Goal: Task Accomplishment & Management: Contribute content

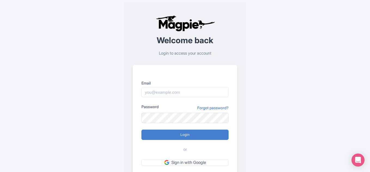
scroll to position [27, 0]
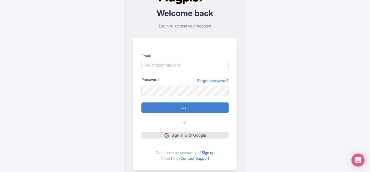
click at [180, 134] on link "Sign in with Google" at bounding box center [184, 135] width 87 height 7
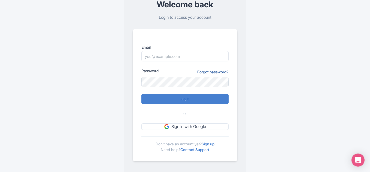
scroll to position [40, 0]
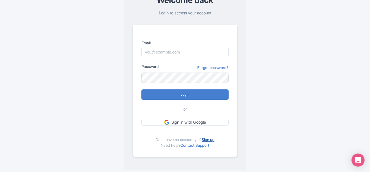
click at [208, 138] on link "Sign up" at bounding box center [208, 140] width 13 height 5
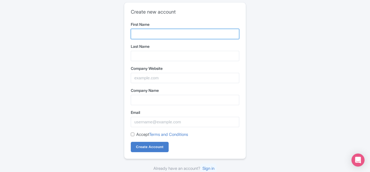
click at [149, 36] on input "First Name" at bounding box center [185, 34] width 108 height 10
type input "Narendra"
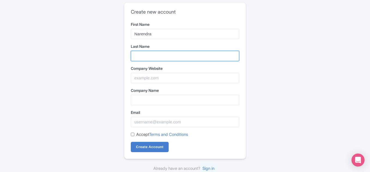
type input "Singh"
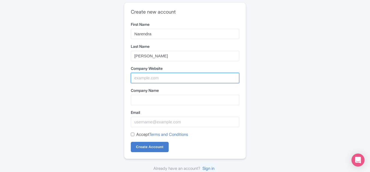
click at [166, 77] on input "Company Website" at bounding box center [185, 78] width 108 height 10
type input "[URL][DOMAIN_NAME]"
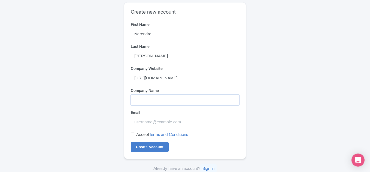
click at [163, 102] on input "Company Name" at bounding box center [185, 100] width 108 height 10
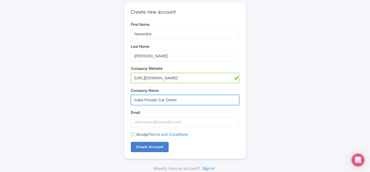
type input "India Private Car Driver"
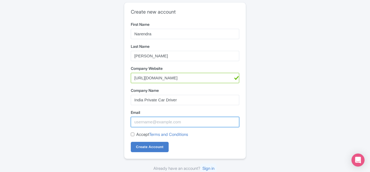
click at [161, 121] on input "Email" at bounding box center [185, 122] width 108 height 10
type input "indiaprivatecardriver@gmail.com"
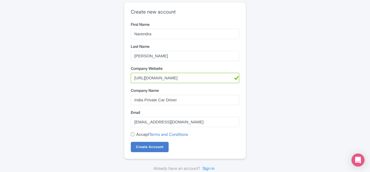
click at [134, 135] on input "Accept Terms and Conditions" at bounding box center [133, 135] width 4 height 4
checkbox input "true"
click at [146, 148] on input "Create Account" at bounding box center [150, 147] width 38 height 10
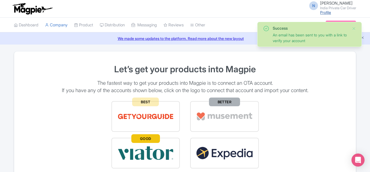
click at [324, 13] on link "Profile" at bounding box center [325, 12] width 11 height 5
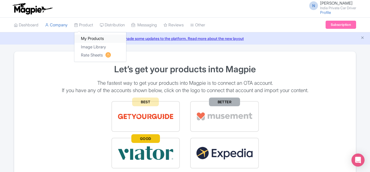
click at [90, 35] on link "My Products" at bounding box center [100, 39] width 52 height 8
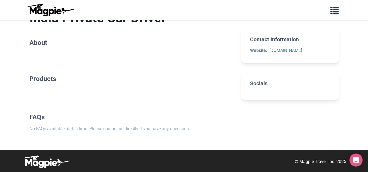
scroll to position [48, 0]
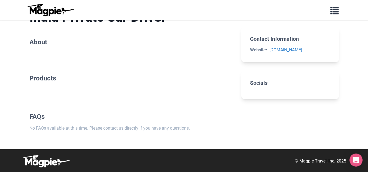
click at [93, 48] on section "[GEOGRAPHIC_DATA] Private Car Driver About" at bounding box center [130, 29] width 203 height 56
click at [45, 42] on h2 "About" at bounding box center [130, 42] width 203 height 8
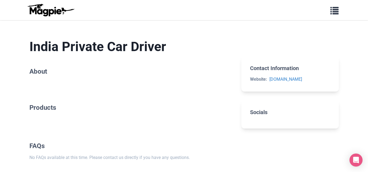
scroll to position [27, 0]
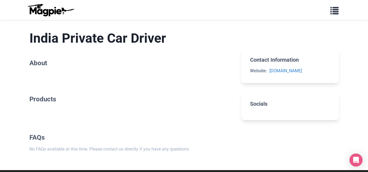
click at [50, 61] on h2 "About" at bounding box center [130, 63] width 203 height 8
click at [39, 71] on section "India Private Car Driver About" at bounding box center [130, 50] width 203 height 56
drag, startPoint x: 33, startPoint y: 80, endPoint x: 37, endPoint y: 77, distance: 5.1
click at [33, 80] on div "[GEOGRAPHIC_DATA] Private Car Driver About Products FAQs No FAQs available at t…" at bounding box center [130, 92] width 203 height 140
click at [40, 73] on section "[GEOGRAPHIC_DATA] Private Car Driver About" at bounding box center [130, 50] width 203 height 56
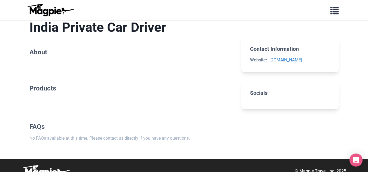
scroll to position [48, 0]
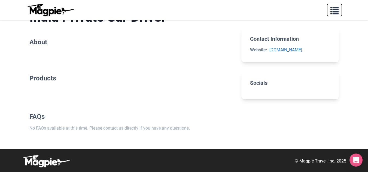
click at [330, 10] on button "button" at bounding box center [334, 10] width 15 height 13
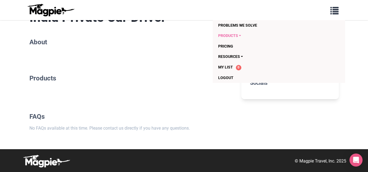
click at [235, 37] on link "Products" at bounding box center [268, 36] width 100 height 10
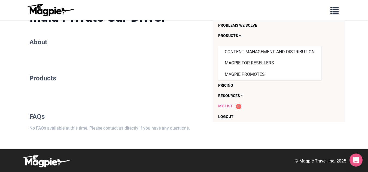
click at [229, 106] on span "My List" at bounding box center [225, 106] width 15 height 4
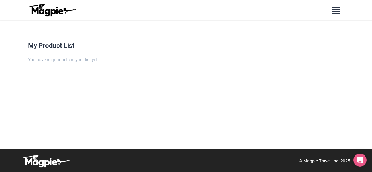
click at [71, 63] on div "My Product List You have no products in your list yet." at bounding box center [186, 96] width 327 height 108
click at [70, 55] on div "My Product List You have no products in your list yet." at bounding box center [186, 96] width 327 height 108
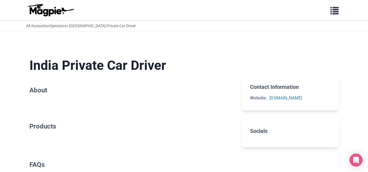
scroll to position [48, 0]
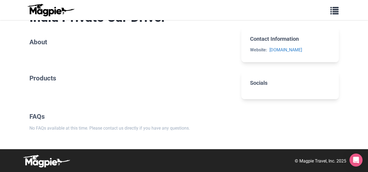
click at [45, 55] on section "[GEOGRAPHIC_DATA] Private Car Driver About" at bounding box center [130, 29] width 203 height 56
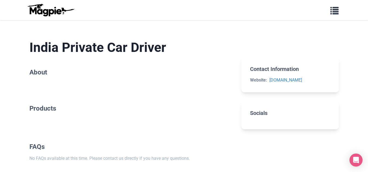
scroll to position [27, 0]
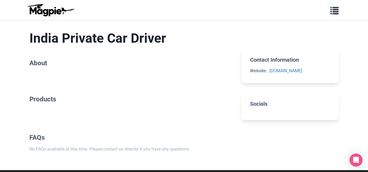
click at [58, 103] on section "Products" at bounding box center [130, 102] width 203 height 30
click at [40, 68] on section "[GEOGRAPHIC_DATA] Private Car Driver About" at bounding box center [130, 50] width 203 height 56
click at [43, 65] on h2 "About" at bounding box center [130, 63] width 203 height 8
click at [44, 65] on h2 "About" at bounding box center [130, 63] width 203 height 8
click at [57, 63] on h2 "About" at bounding box center [130, 63] width 203 height 8
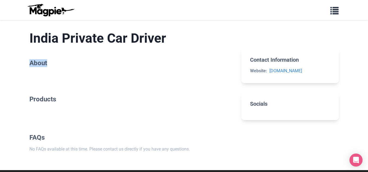
click at [73, 60] on h2 "About" at bounding box center [130, 63] width 203 height 8
click at [103, 38] on h1 "India Private Car Driver" at bounding box center [130, 39] width 203 height 16
click at [65, 66] on h2 "About" at bounding box center [130, 63] width 203 height 8
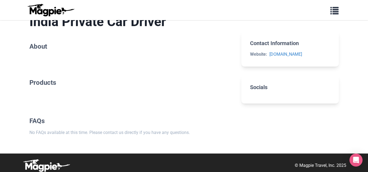
scroll to position [48, 0]
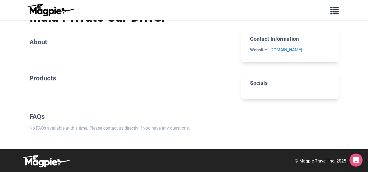
click at [47, 98] on div "India Private Car Driver About Products FAQs No FAQs available at this time. Pl…" at bounding box center [130, 71] width 203 height 140
click at [48, 90] on section "Products" at bounding box center [130, 81] width 203 height 30
click at [54, 76] on h2 "Products" at bounding box center [130, 79] width 203 height 8
click at [53, 57] on div "India Private Car Driver About Products FAQs No FAQs available at this time. Pl…" at bounding box center [130, 71] width 203 height 140
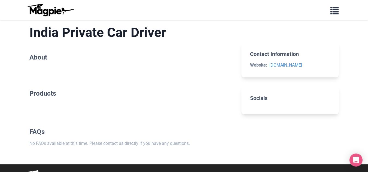
scroll to position [21, 0]
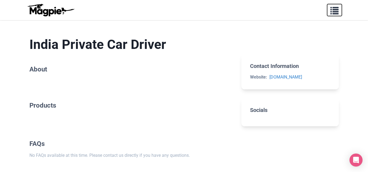
click at [337, 10] on span "button" at bounding box center [334, 9] width 8 height 8
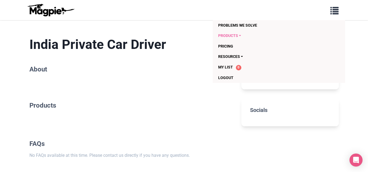
click at [234, 39] on link "Products" at bounding box center [268, 36] width 100 height 10
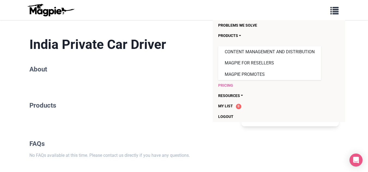
click at [233, 84] on link "Pricing" at bounding box center [268, 85] width 100 height 10
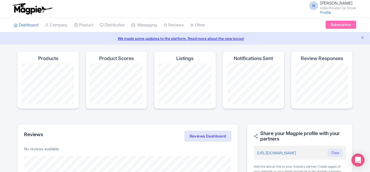
click at [154, 39] on link "We made some updates to the platform. Read more about the new layout" at bounding box center [184, 39] width 363 height 6
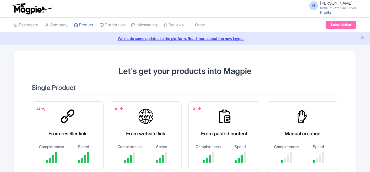
scroll to position [27, 0]
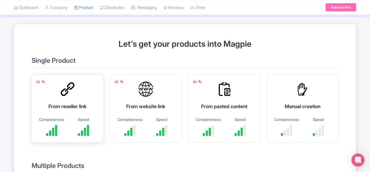
click at [66, 92] on div at bounding box center [67, 89] width 16 height 16
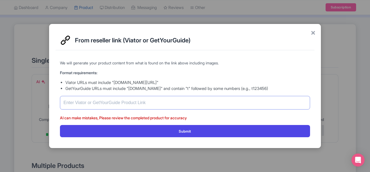
click at [82, 102] on input "text" at bounding box center [185, 103] width 250 height 14
click at [109, 100] on input "text" at bounding box center [185, 103] width 250 height 14
paste input "[URL][DOMAIN_NAME]"
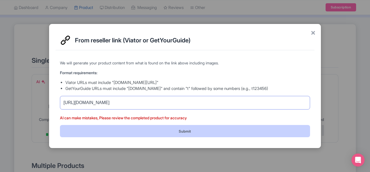
type input "[URL][DOMAIN_NAME]"
click at [171, 132] on button "Submit" at bounding box center [185, 131] width 250 height 12
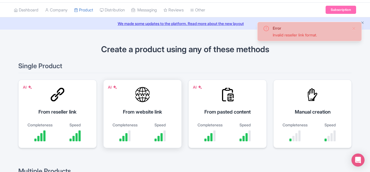
scroll to position [27, 0]
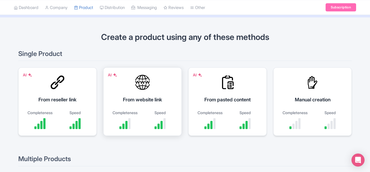
click at [156, 101] on div "From website link" at bounding box center [142, 99] width 65 height 7
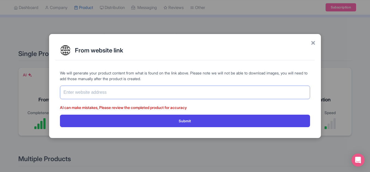
click at [78, 92] on input "text" at bounding box center [185, 93] width 250 height 14
paste input "https://www.indiaprivatecardriver.com/"
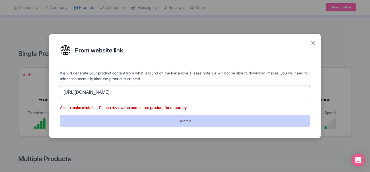
type input "https://www.indiaprivatecardriver.com/"
click at [121, 117] on button "Submit" at bounding box center [185, 121] width 250 height 12
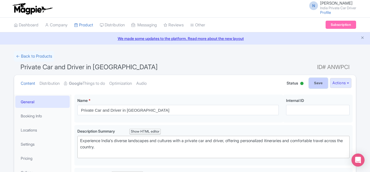
click at [315, 86] on input "Save" at bounding box center [318, 83] width 19 height 10
type input "Saving..."
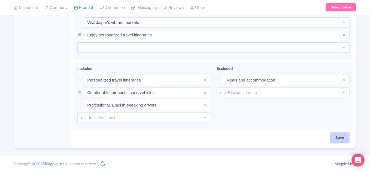
scroll to position [277, 0]
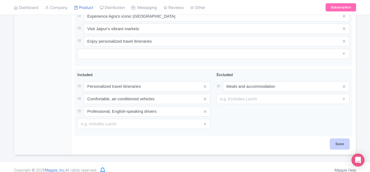
click at [335, 139] on input "Save" at bounding box center [339, 144] width 19 height 10
type input "Saving..."
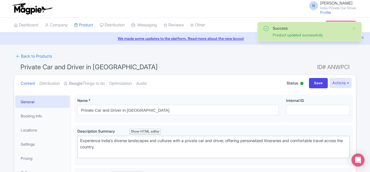
scroll to position [13, 0]
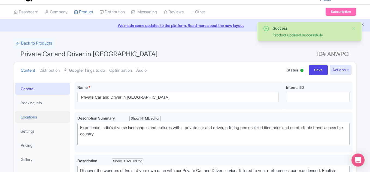
click at [44, 114] on link "Locations" at bounding box center [42, 117] width 54 height 12
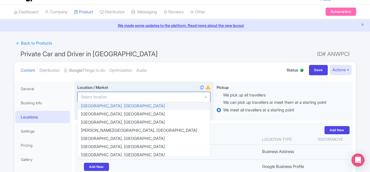
click at [100, 98] on input "Location / Market i" at bounding box center [95, 97] width 29 height 5
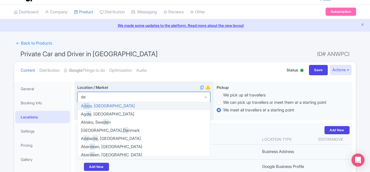
scroll to position [0, 0]
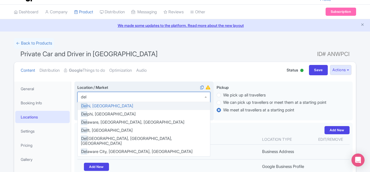
type input "delh"
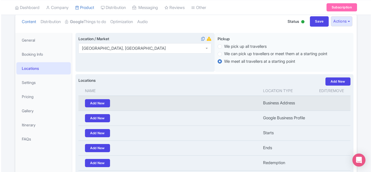
scroll to position [68, 0]
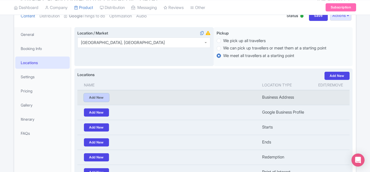
click at [106, 96] on link "Add New" at bounding box center [96, 98] width 25 height 8
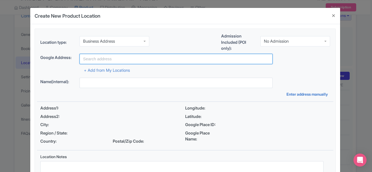
click at [107, 62] on input "text" at bounding box center [176, 59] width 193 height 10
type input "[STREET_ADDRESS][PERSON_NAME][PERSON_NAME]"
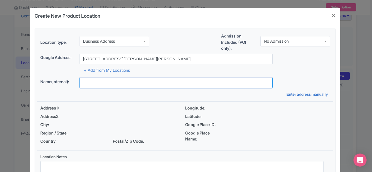
type input "[PERSON_NAME]"
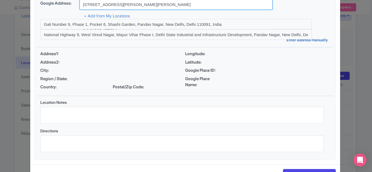
scroll to position [74, 0]
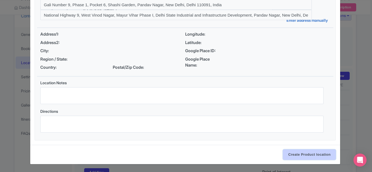
click at [291, 156] on input "Create Product location" at bounding box center [309, 155] width 53 height 10
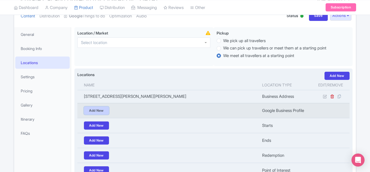
click at [103, 110] on link "Add New" at bounding box center [96, 111] width 25 height 8
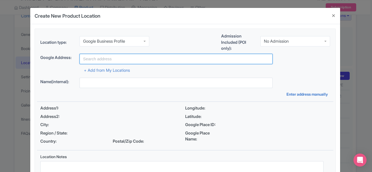
click at [109, 63] on input "text" at bounding box center [176, 59] width 193 height 10
type input "[STREET_ADDRESS][PERSON_NAME][PERSON_NAME]"
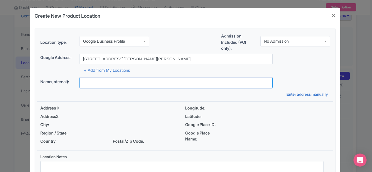
type input "[PERSON_NAME]"
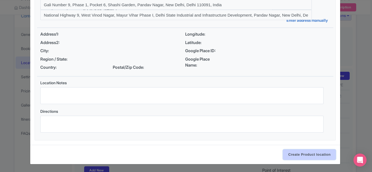
click at [300, 154] on input "Create Product location" at bounding box center [309, 155] width 53 height 10
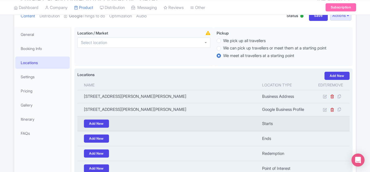
scroll to position [122, 0]
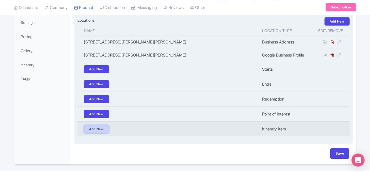
click at [103, 129] on link "Add New" at bounding box center [96, 129] width 25 height 8
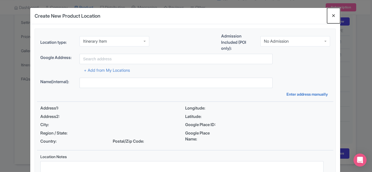
click at [331, 13] on button "Close" at bounding box center [333, 16] width 13 height 16
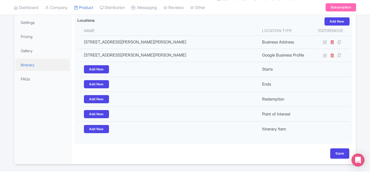
click at [26, 63] on link "Itinerary" at bounding box center [42, 65] width 54 height 12
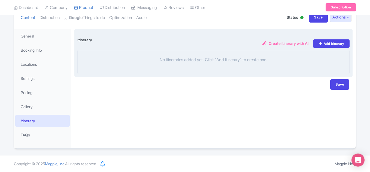
scroll to position [39, 0]
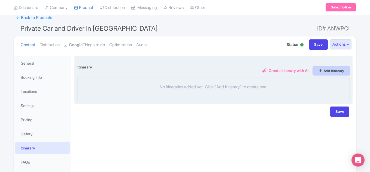
click at [318, 72] on icon at bounding box center [320, 71] width 4 height 4
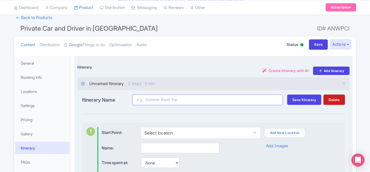
click at [158, 102] on input "Itinerary Name" at bounding box center [207, 100] width 151 height 11
click at [157, 101] on input "Itinerary Name" at bounding box center [207, 100] width 151 height 11
paste input "Private Jaipur Tuk-Tuk Full-Day Tour with Pickup See all (3)"
click at [175, 100] on input "Private Jaipur Tuk-Tuk Full-Day Tour with Pickup See all (3)" at bounding box center [207, 100] width 151 height 11
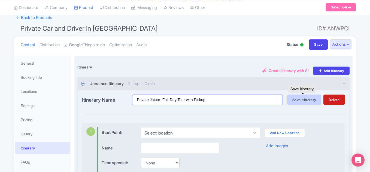
type input "Private Jaipur Full-Day Tour with Pickup"
click at [309, 100] on span "Save Itinerary" at bounding box center [304, 100] width 24 height 4
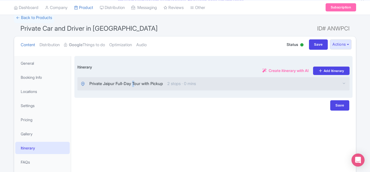
click at [136, 82] on span "Private Jaipur Full-Day Tour with Pickup" at bounding box center [126, 84] width 74 height 6
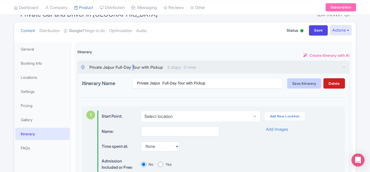
scroll to position [66, 0]
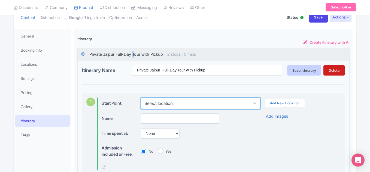
click at [171, 104] on select "Select location" at bounding box center [200, 103] width 119 height 11
click at [141, 98] on select "Select location" at bounding box center [200, 103] width 119 height 11
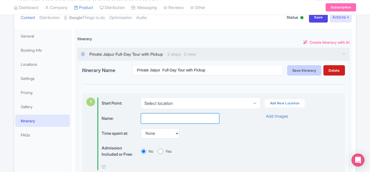
click at [166, 118] on input "text" at bounding box center [180, 119] width 78 height 10
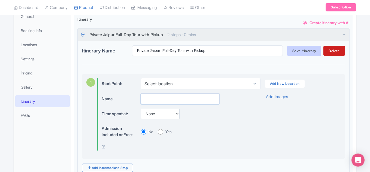
scroll to position [93, 0]
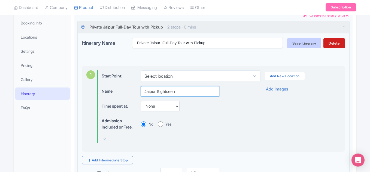
type input "Jaipur Sightseen"
click at [225, 109] on div "Time spent at: None 15 mins 30 mins 45 mins 1 hour 1 hour 15 mins 1 hour 30 min…" at bounding box center [176, 106] width 149 height 11
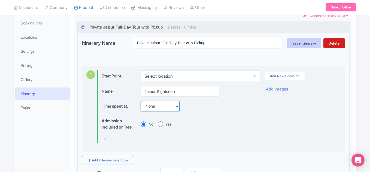
click at [179, 107] on select "None 15 mins 30 mins 45 mins 1 hour 1 hour 15 mins 1 hour 30 mins 1 hour 45 min…" at bounding box center [160, 106] width 39 height 10
select select "60"
click at [141, 101] on select "None 15 mins 30 mins 45 mins 1 hour 1 hour 15 mins 1 hour 30 mins 1 hour 45 min…" at bounding box center [160, 106] width 39 height 10
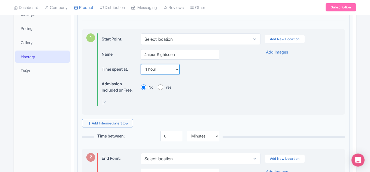
scroll to position [120, 0]
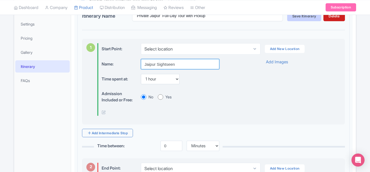
click at [186, 64] on input "Jaipur Sightseen" at bounding box center [180, 64] width 78 height 10
type input "Jaipur Sightseen Hawa Mahal"
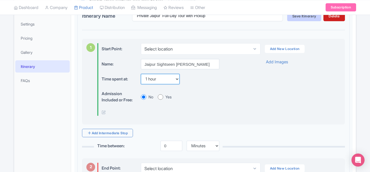
click at [167, 78] on select "None 15 mins 30 mins 45 mins 1 hour 1 hour 15 mins 1 hour 30 mins 1 hour 45 min…" at bounding box center [160, 79] width 39 height 10
select select "30"
click at [141, 74] on select "None 15 mins 30 mins 45 mins 1 hour 1 hour 15 mins 1 hour 30 mins 1 hour 45 min…" at bounding box center [160, 79] width 39 height 10
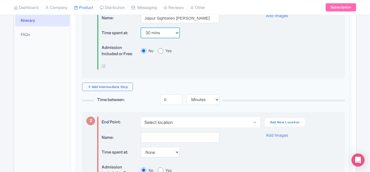
scroll to position [175, 0]
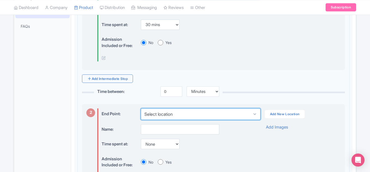
click at [173, 117] on select "Select location" at bounding box center [200, 114] width 119 height 11
click at [141, 109] on select "Select location" at bounding box center [200, 114] width 119 height 11
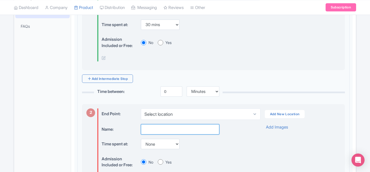
click at [169, 128] on input "text" at bounding box center [180, 129] width 78 height 10
type input "Amar Fort"
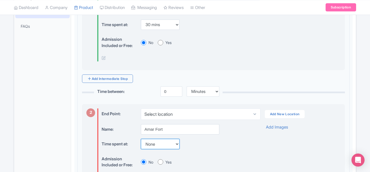
click at [177, 144] on select "None 15 mins 30 mins 45 mins 1 hour 1 hour 15 mins 1 hour 30 mins 1 hour 45 min…" at bounding box center [160, 144] width 39 height 10
select select "120"
click at [141, 139] on select "None 15 mins 30 mins 45 mins 1 hour 1 hour 15 mins 1 hour 30 mins 1 hour 45 min…" at bounding box center [160, 144] width 39 height 10
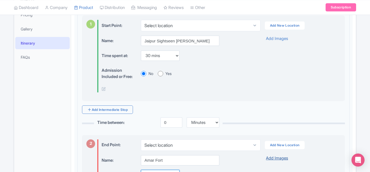
scroll to position [120, 0]
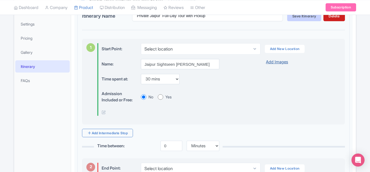
click at [273, 62] on link "Add Images" at bounding box center [277, 62] width 22 height 6
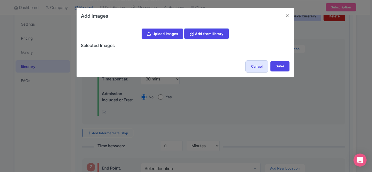
click at [199, 32] on link "Add from library" at bounding box center [206, 34] width 44 height 10
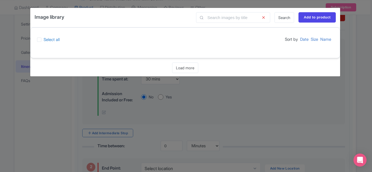
click at [44, 40] on label "Select all" at bounding box center [52, 40] width 16 height 6
click at [44, 40] on input "Select all" at bounding box center [46, 38] width 4 height 4
checkbox input "true"
click at [316, 19] on input "Add to product" at bounding box center [316, 17] width 37 height 10
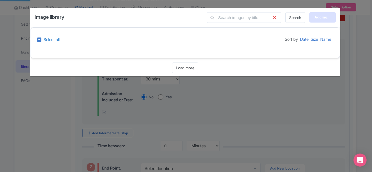
type input "Add to product"
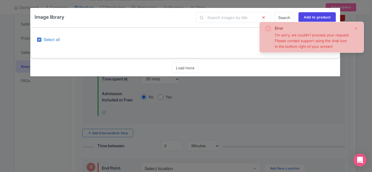
click at [354, 28] on button "Close" at bounding box center [356, 28] width 4 height 7
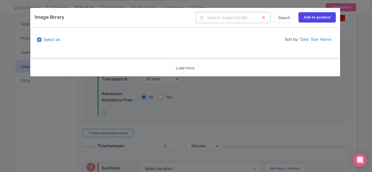
click at [223, 19] on input "text" at bounding box center [233, 17] width 74 height 11
type input "hawa mahal"
click at [282, 18] on link "Search" at bounding box center [285, 17] width 20 height 11
click at [180, 70] on link "Load more" at bounding box center [185, 68] width 26 height 11
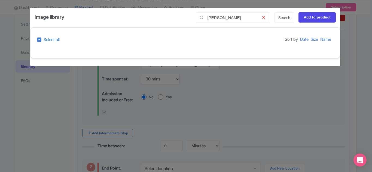
click at [235, 86] on div "itinerary 0 start Image library hawa mahal Search Add to product Select all Sor…" at bounding box center [186, 86] width 372 height 172
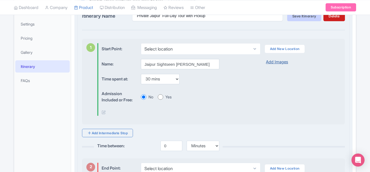
click at [273, 63] on link "Add Images" at bounding box center [277, 62] width 22 height 6
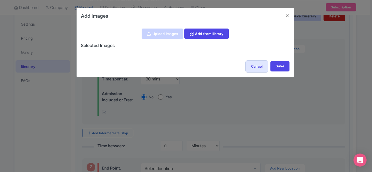
click at [157, 34] on link "Upload Images" at bounding box center [162, 34] width 41 height 10
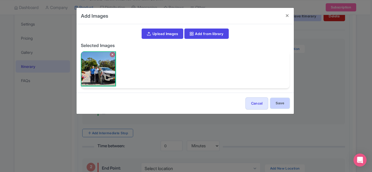
click at [275, 102] on input "Save" at bounding box center [279, 103] width 19 height 10
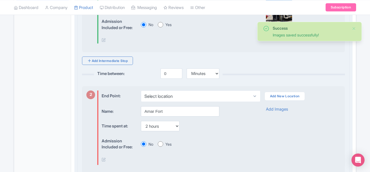
scroll to position [202, 0]
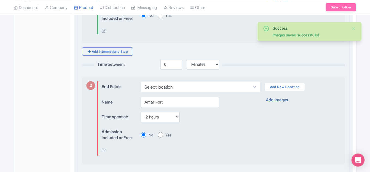
click at [284, 97] on link "Add Images" at bounding box center [277, 100] width 22 height 6
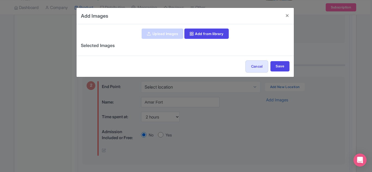
click at [149, 33] on icon at bounding box center [149, 34] width 4 height 4
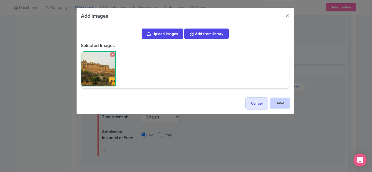
click at [278, 104] on input "Save" at bounding box center [279, 103] width 19 height 10
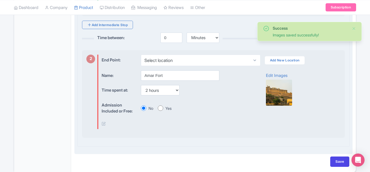
scroll to position [253, 0]
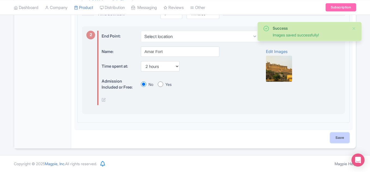
click at [336, 137] on input "Save" at bounding box center [339, 138] width 19 height 10
type input "Update Product"
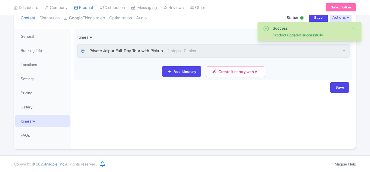
scroll to position [66, 0]
click at [338, 88] on input "Save" at bounding box center [339, 87] width 19 height 10
type input "Saving..."
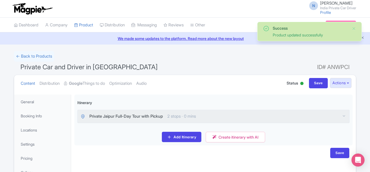
scroll to position [66, 0]
